Goal: Information Seeking & Learning: Learn about a topic

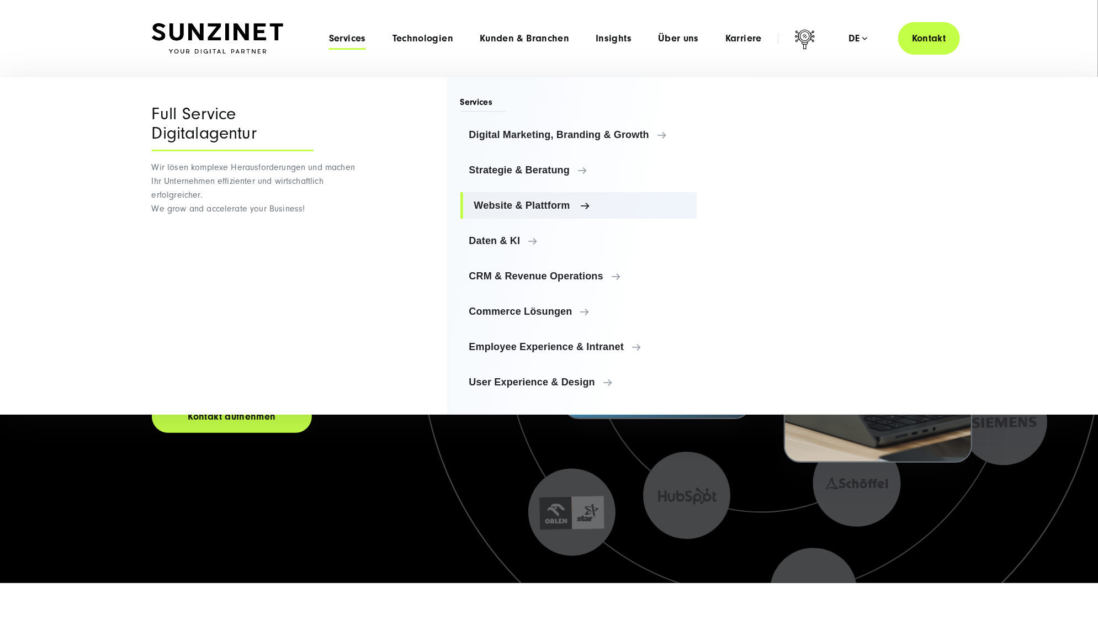
click at [537, 202] on span "Website & Plattform" at bounding box center [581, 205] width 214 height 11
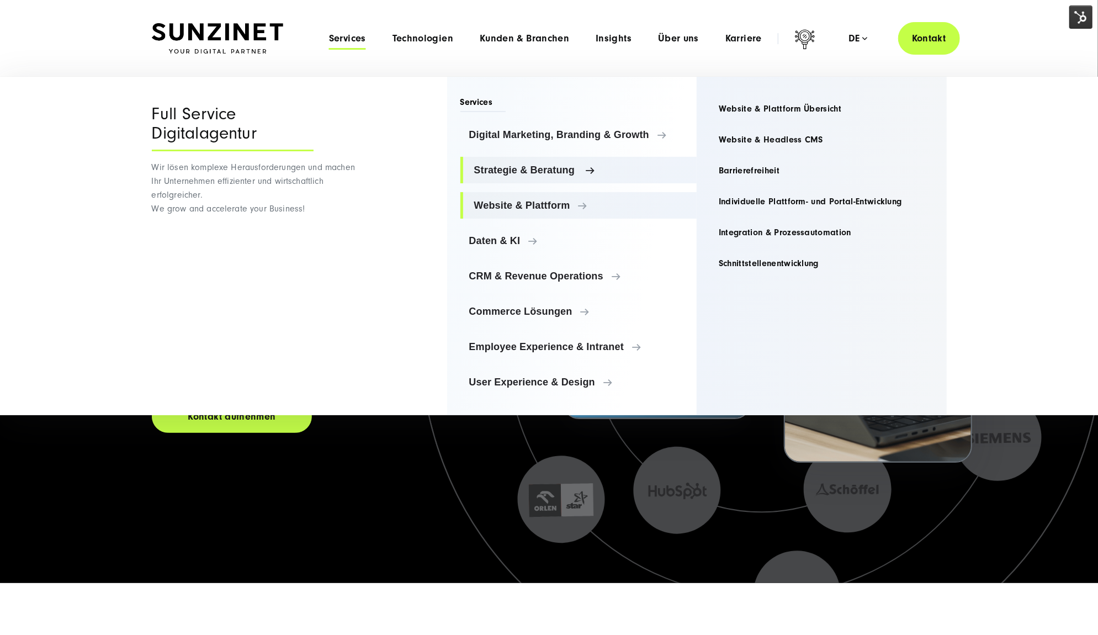
click at [536, 166] on span "Strategie & Beratung" at bounding box center [581, 170] width 214 height 11
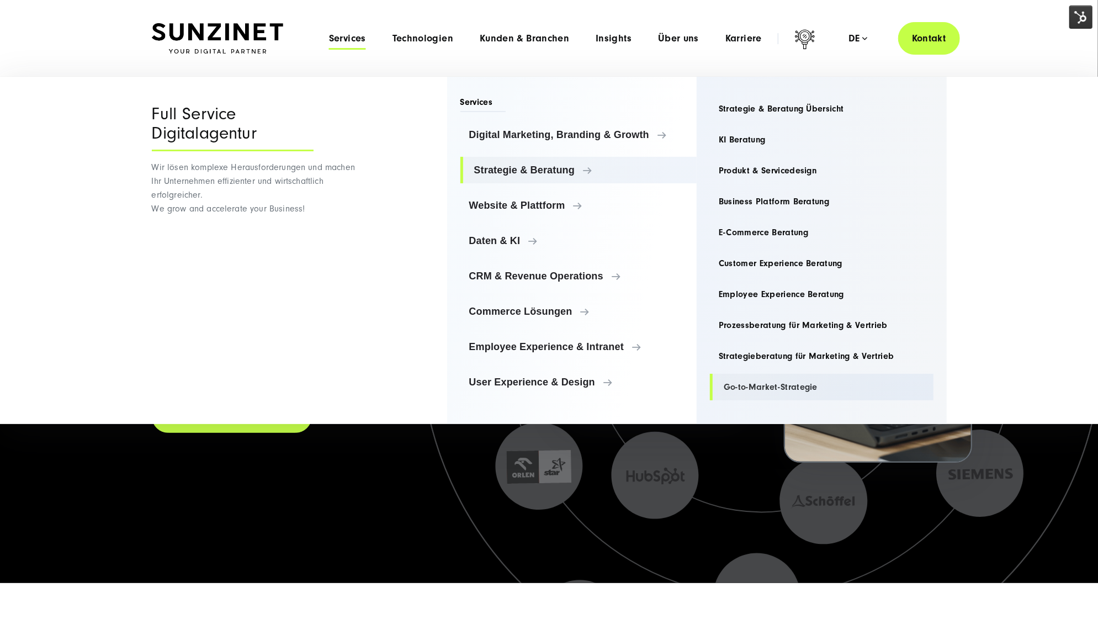
click at [741, 388] on link "Go-to-Market-Strategie" at bounding box center [822, 387] width 224 height 27
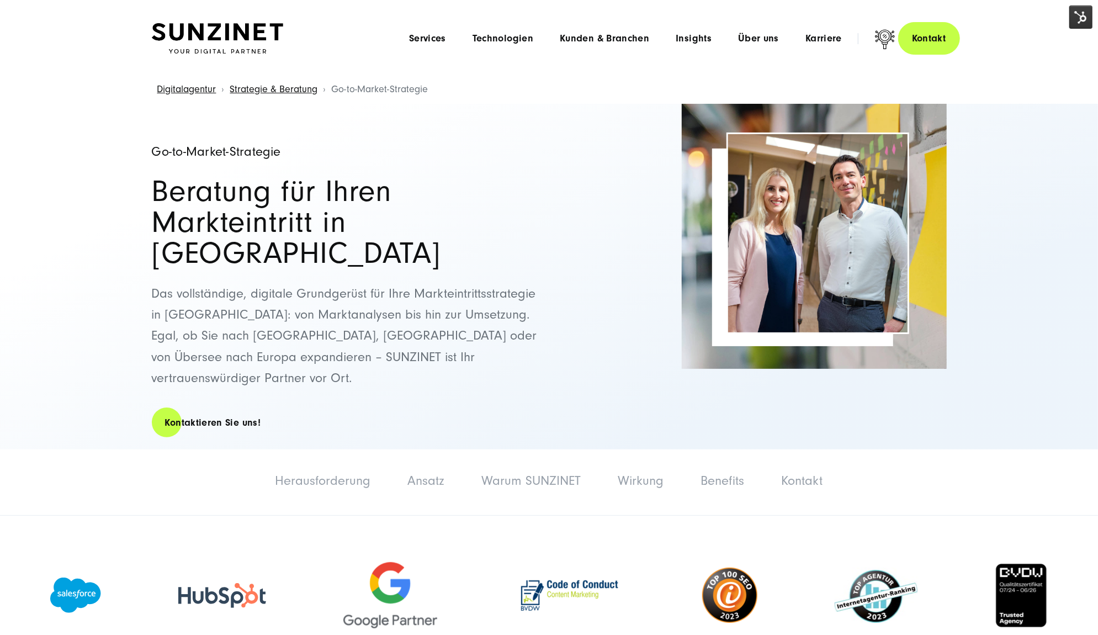
click at [251, 43] on img at bounding box center [217, 38] width 131 height 31
click at [1082, 7] on img at bounding box center [1081, 17] width 23 height 23
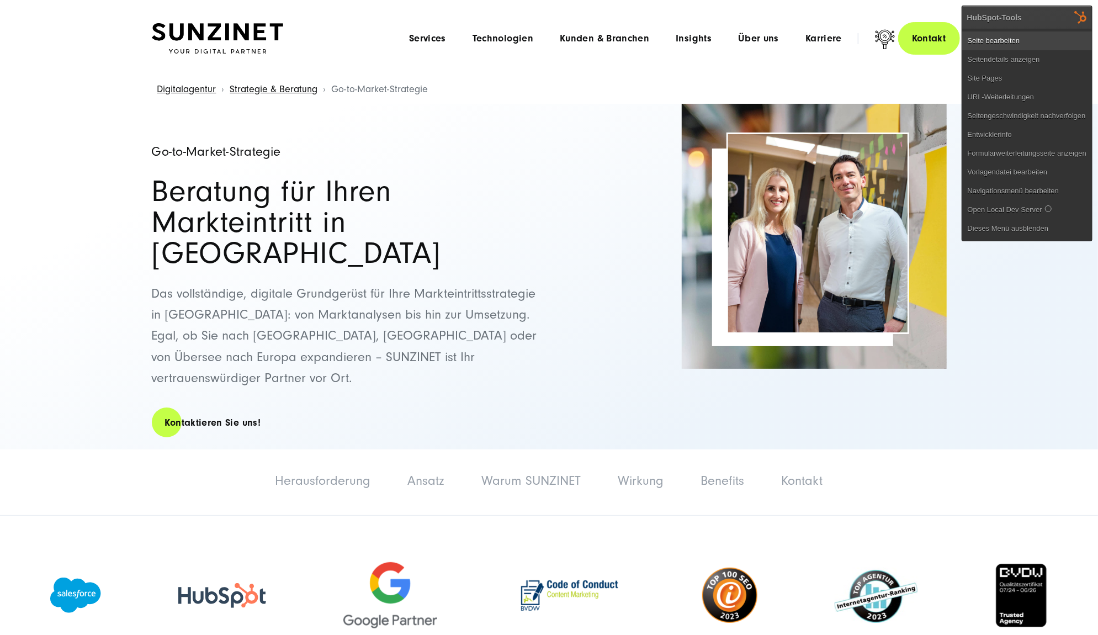
click at [1018, 40] on link "Seite bearbeiten" at bounding box center [1027, 40] width 130 height 19
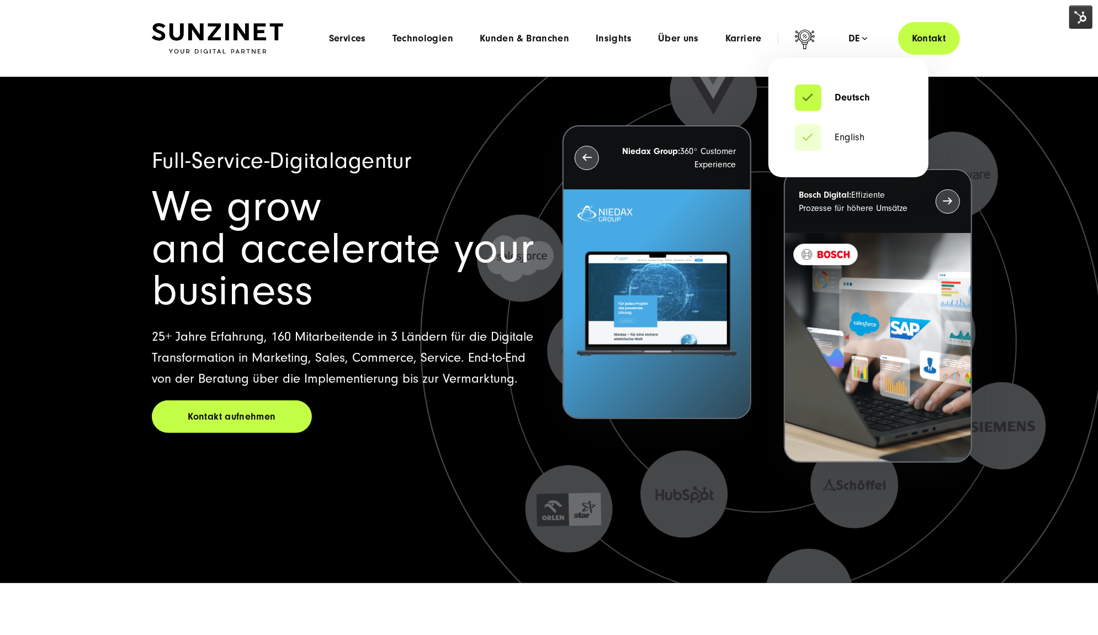
click at [849, 145] on li "English" at bounding box center [848, 137] width 107 height 27
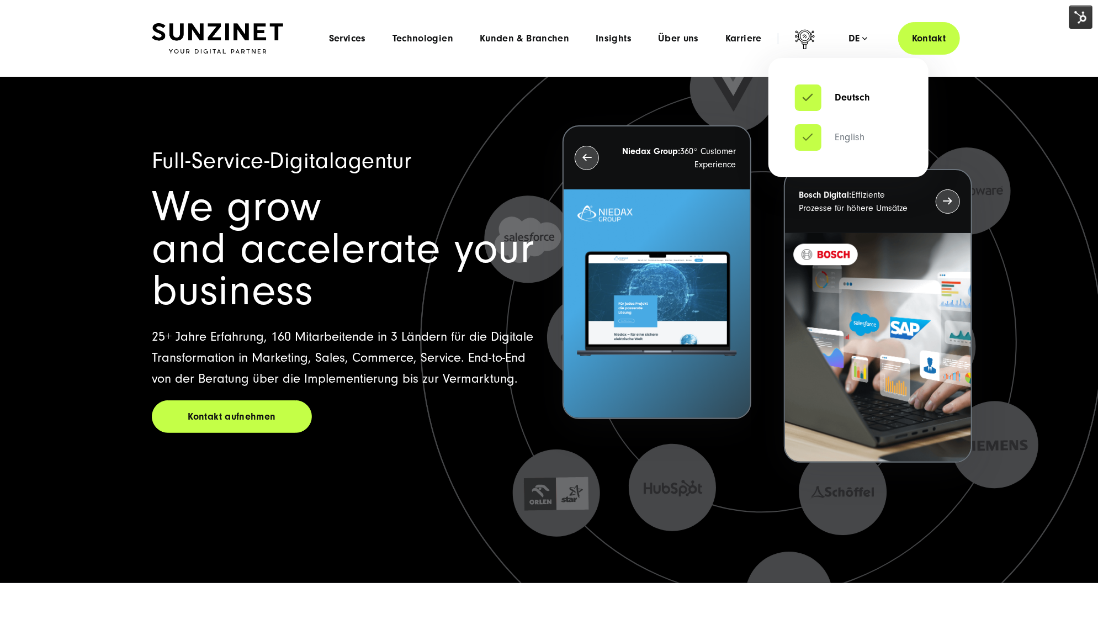
click at [845, 133] on link "English" at bounding box center [830, 137] width 70 height 11
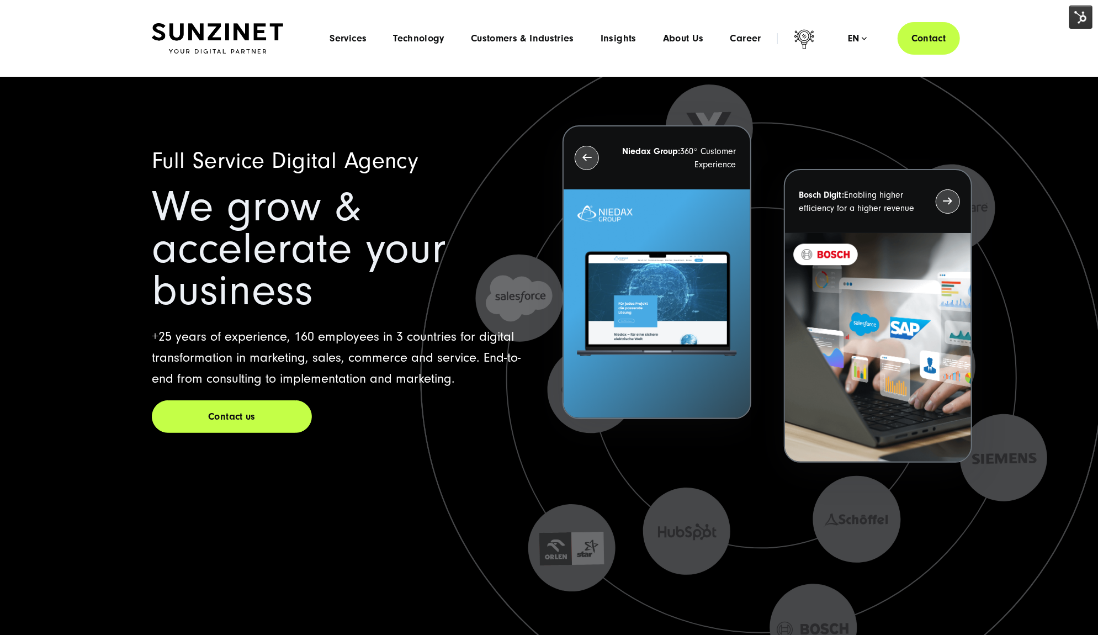
click at [343, 30] on div "Menu Services Menu Full Service Digital Agency We solve complex challenges and …" at bounding box center [637, 38] width 643 height 33
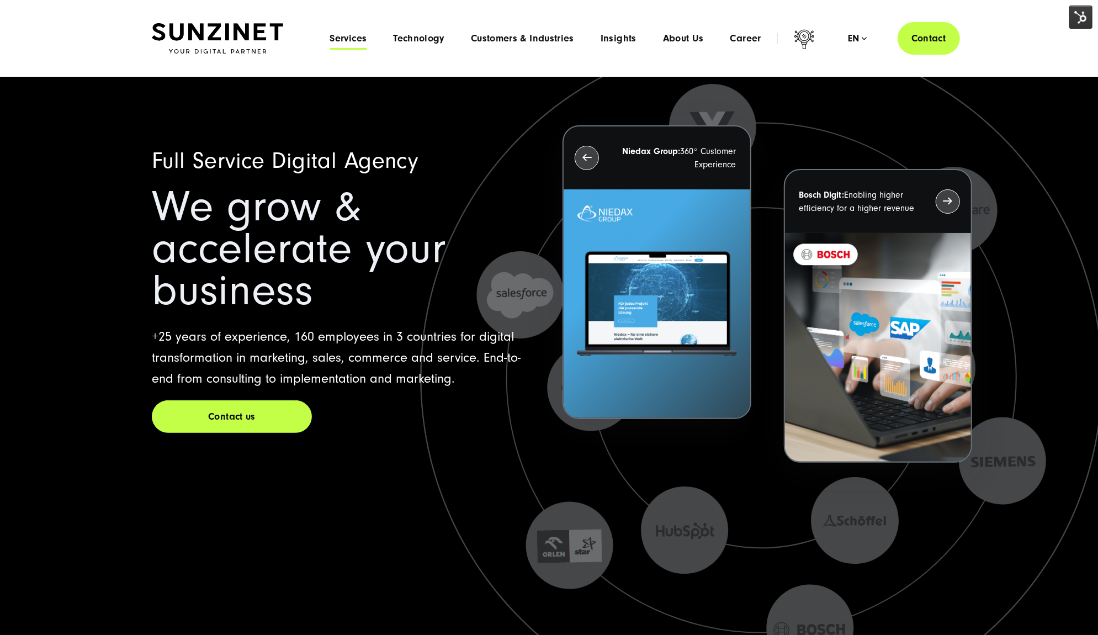
click at [346, 41] on span "Services" at bounding box center [348, 38] width 37 height 11
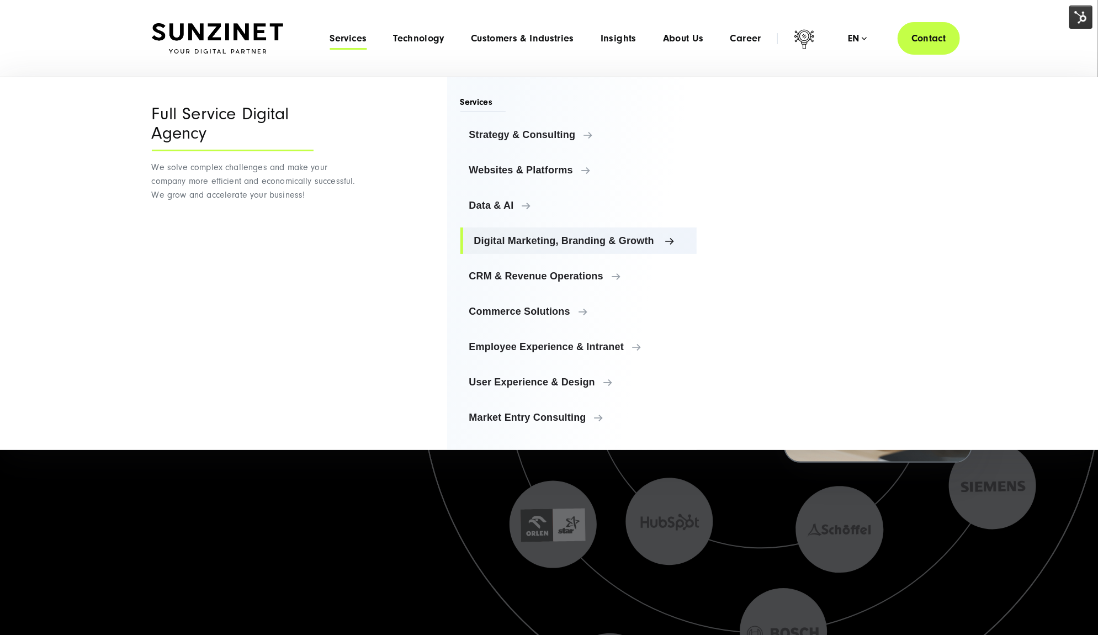
click at [542, 236] on span "Digital Marketing, Branding & Growth" at bounding box center [581, 240] width 214 height 11
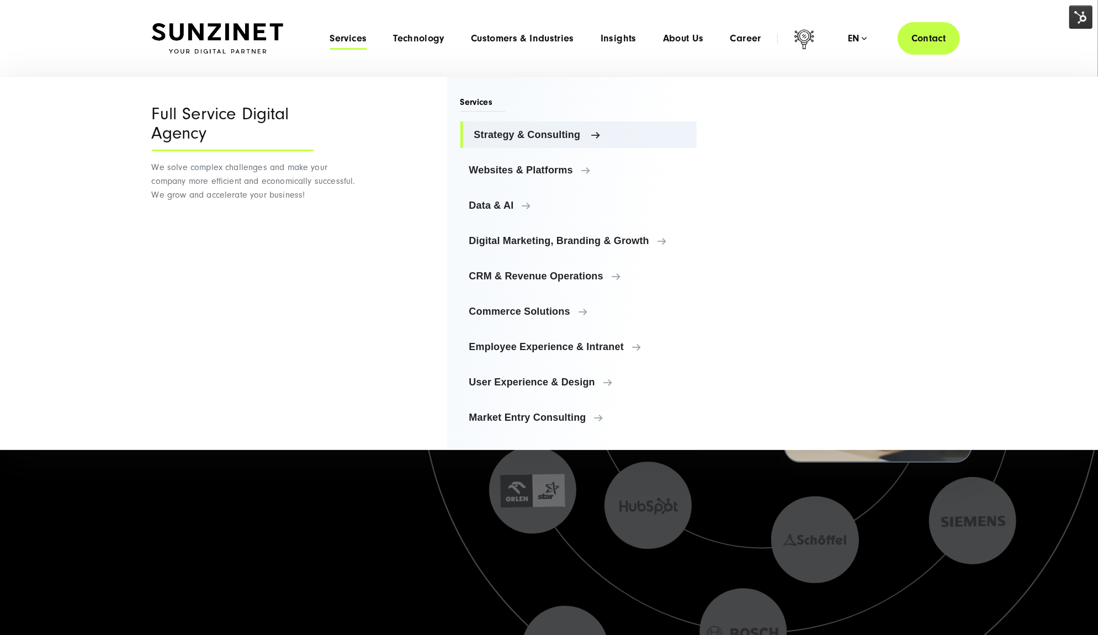
click at [531, 129] on span "Strategy & Consulting" at bounding box center [581, 134] width 214 height 11
